Goal: Communication & Community: Share content

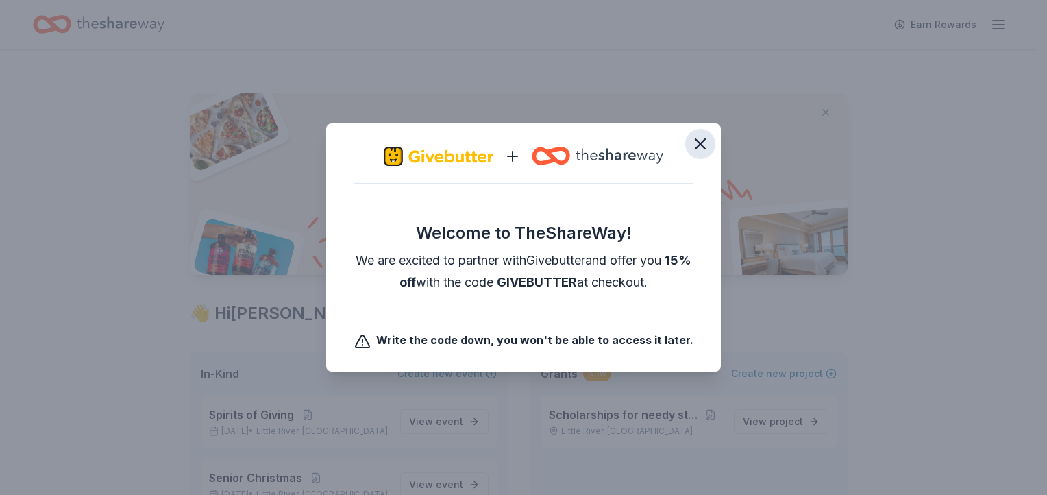
click at [695, 146] on icon "button" at bounding box center [700, 143] width 19 height 19
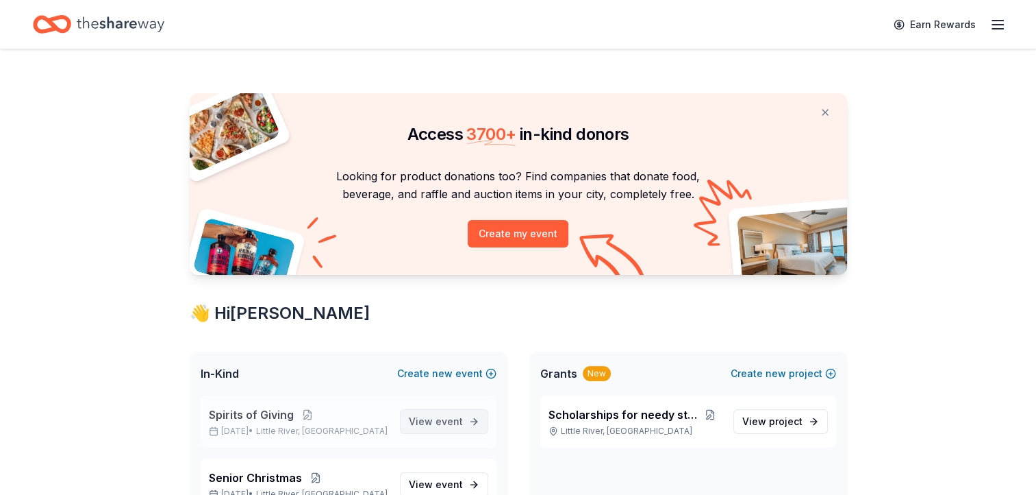
click at [443, 421] on span "event" at bounding box center [449, 421] width 27 height 12
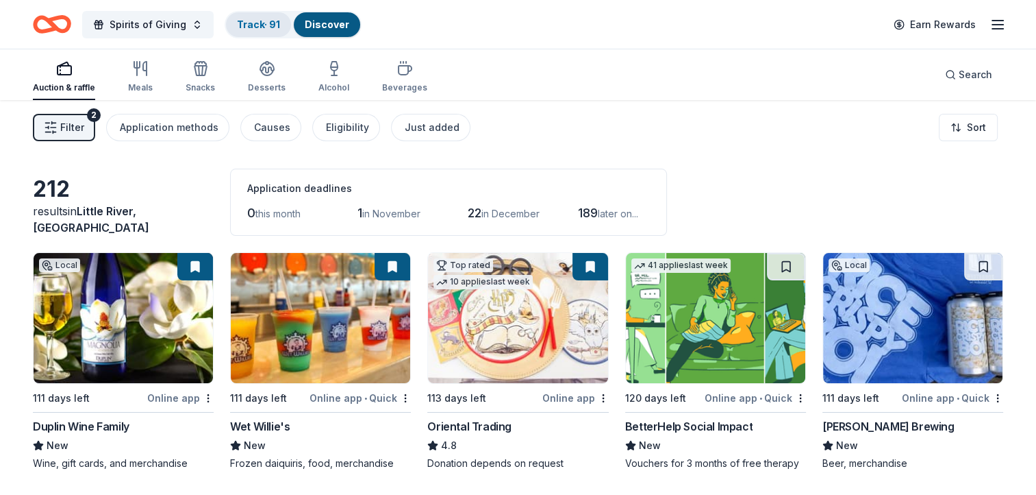
click at [238, 21] on link "Track · 91" at bounding box center [258, 24] width 43 height 12
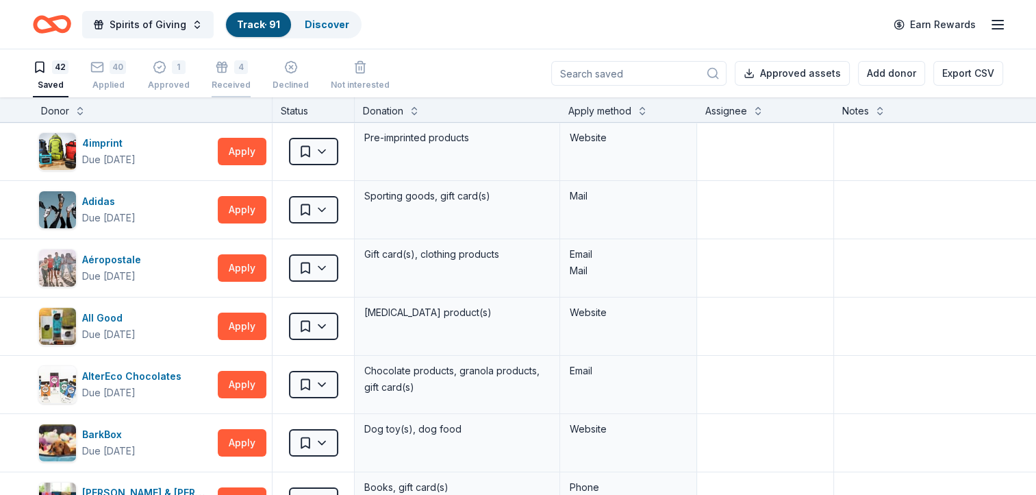
click at [234, 60] on div "4" at bounding box center [241, 67] width 14 height 14
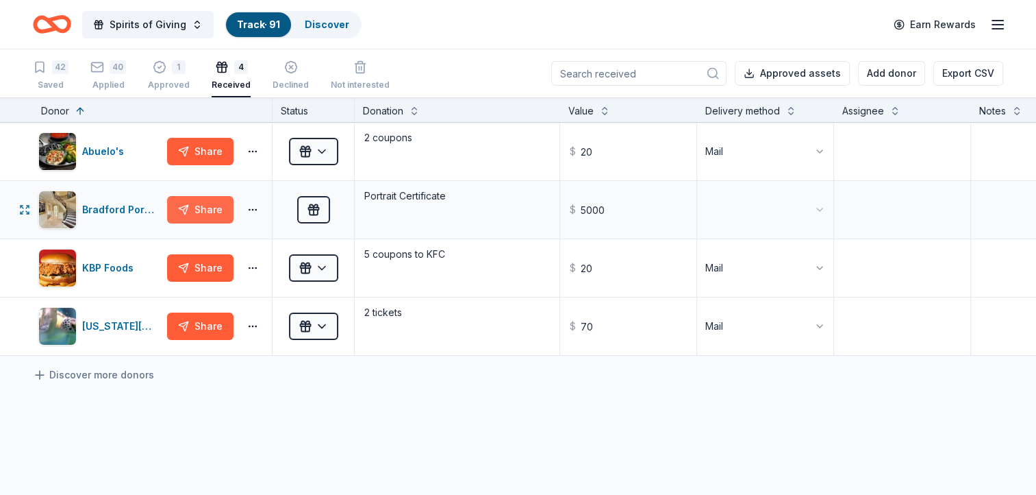
click at [197, 208] on button "Share" at bounding box center [200, 209] width 66 height 27
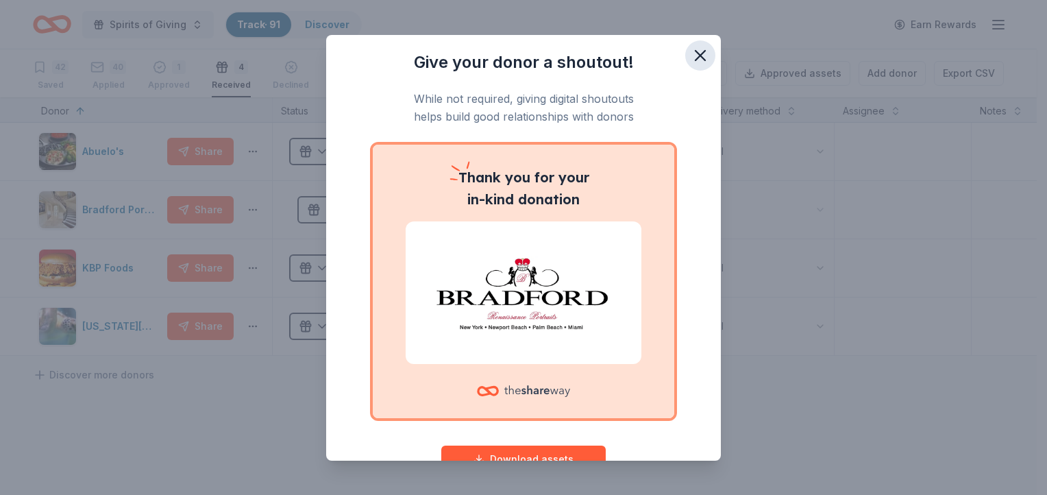
click at [695, 53] on icon "button" at bounding box center [700, 56] width 10 height 10
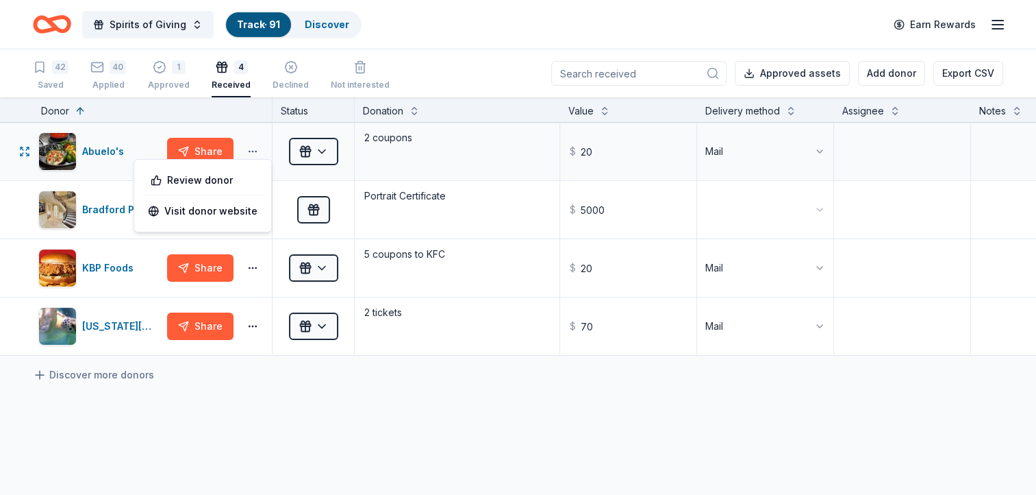
click at [255, 151] on button "button" at bounding box center [252, 151] width 27 height 11
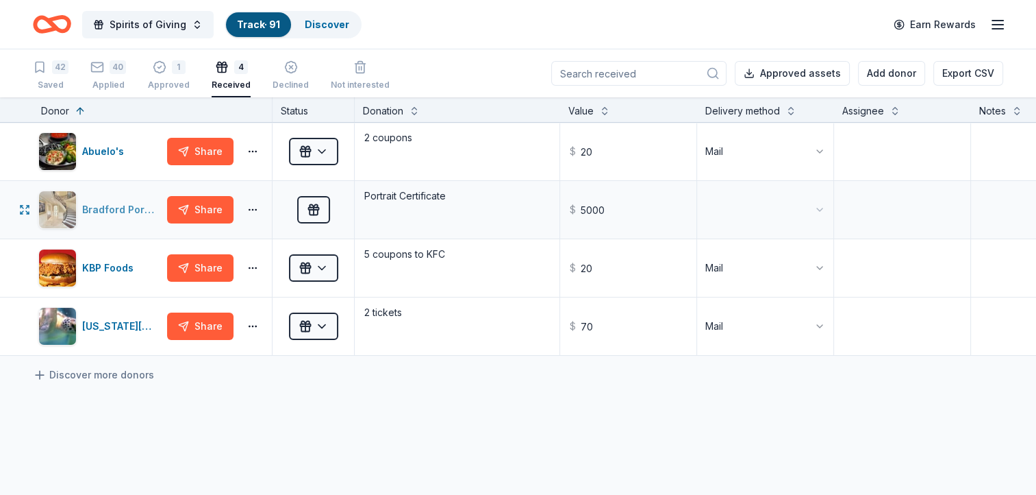
click at [103, 210] on div "Bradford Portraits" at bounding box center [121, 209] width 79 height 16
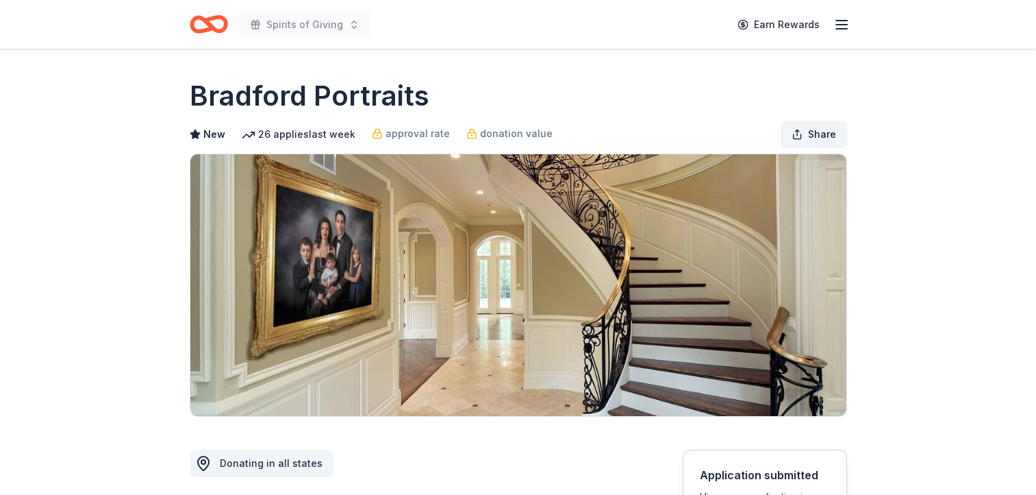
click at [797, 135] on button "Share" at bounding box center [814, 134] width 66 height 27
click at [516, 238] on img at bounding box center [518, 285] width 656 height 262
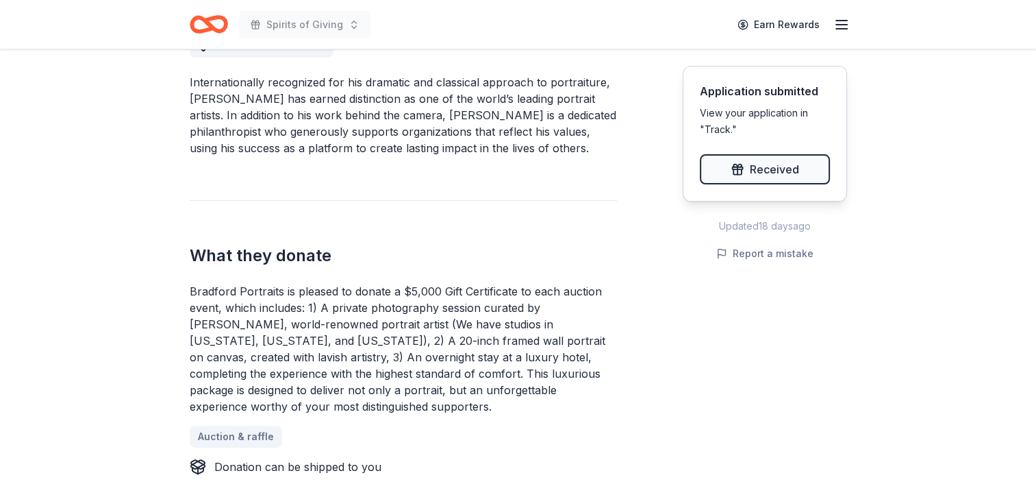
scroll to position [475, 0]
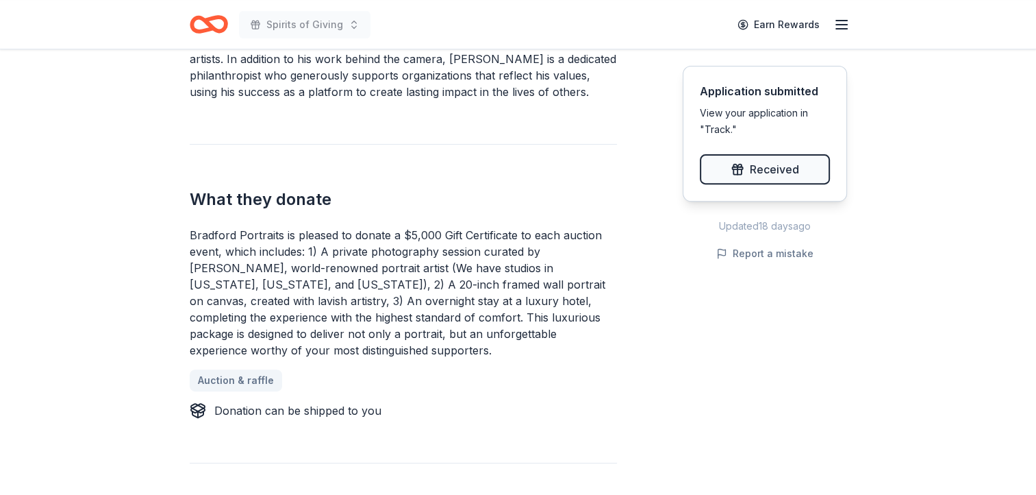
drag, startPoint x: 189, startPoint y: 232, endPoint x: 367, endPoint y: 271, distance: 182.2
click at [367, 271] on div "Bradford Portraits is pleased to donate a $5,000 Gift Certificate to each aucti…" at bounding box center [403, 293] width 427 height 132
click at [342, 271] on div "Bradford Portraits is pleased to donate a $5,000 Gift Certificate to each aucti…" at bounding box center [403, 293] width 427 height 132
drag, startPoint x: 350, startPoint y: 277, endPoint x: 517, endPoint y: 320, distance: 172.6
click at [517, 320] on div "Bradford Portraits is pleased to donate a $5,000 Gift Certificate to each aucti…" at bounding box center [403, 293] width 427 height 132
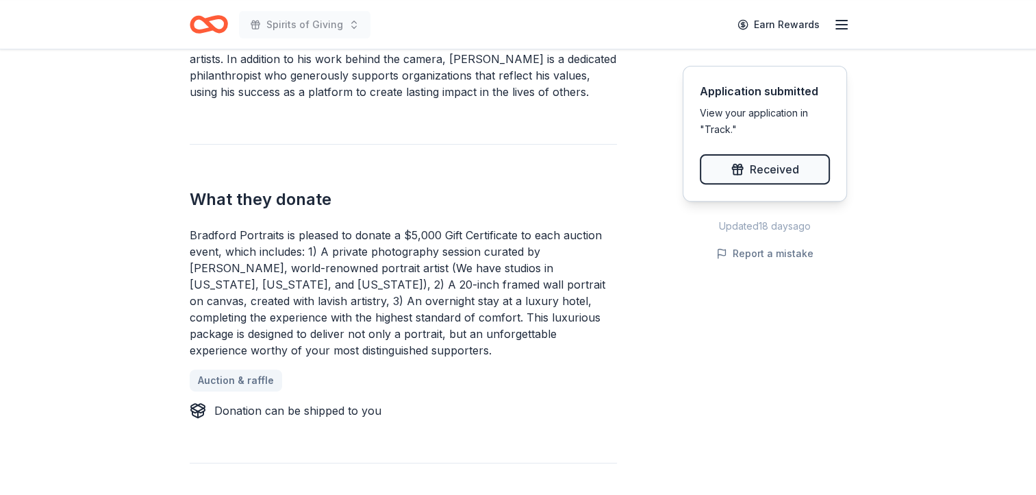
drag, startPoint x: 317, startPoint y: 275, endPoint x: 289, endPoint y: 290, distance: 31.9
click at [289, 290] on div "Bradford Portraits is pleased to donate a $5,000 Gift Certificate to each aucti…" at bounding box center [403, 293] width 427 height 132
click at [200, 244] on div "Bradford Portraits is pleased to donate a $5,000 Gift Certificate to each aucti…" at bounding box center [403, 293] width 427 height 132
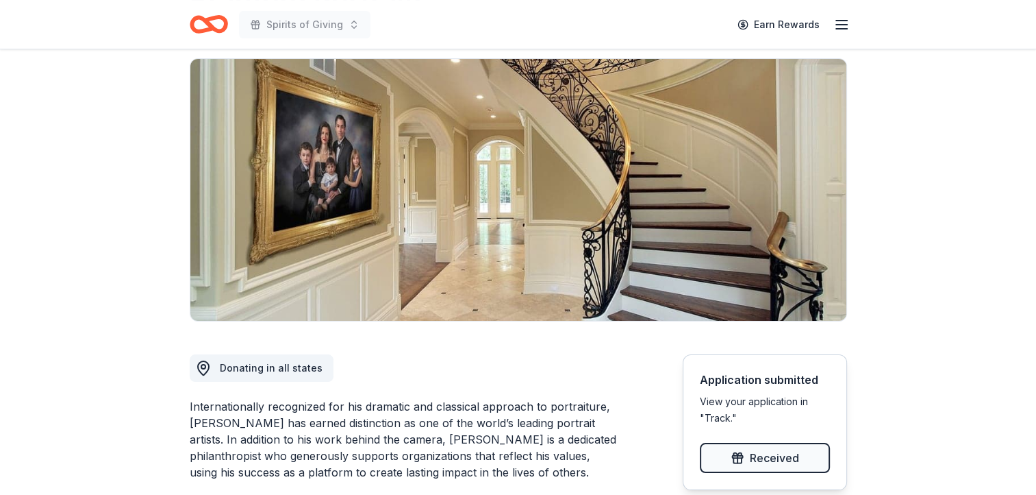
scroll to position [0, 0]
